Goal: Navigation & Orientation: Go to known website

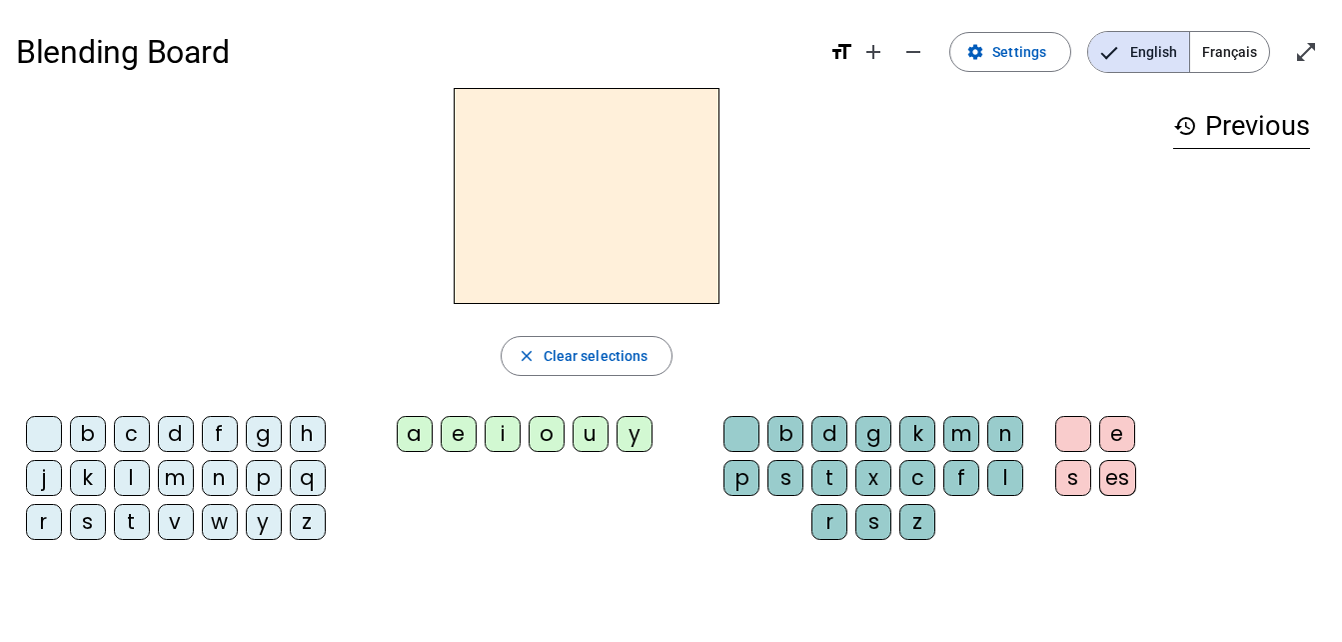
click at [1233, 45] on span "Français" at bounding box center [1229, 52] width 79 height 40
